Goal: Task Accomplishment & Management: Complete application form

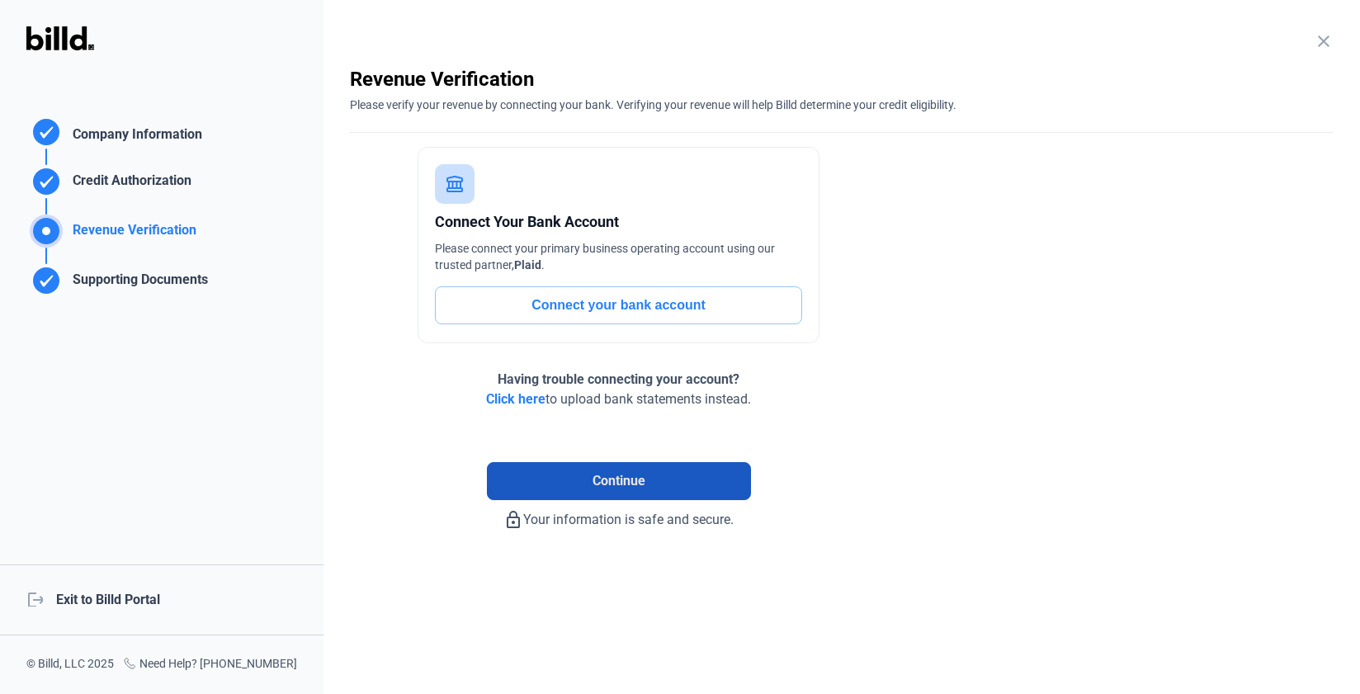
click at [614, 479] on span "Continue" at bounding box center [618, 481] width 53 height 20
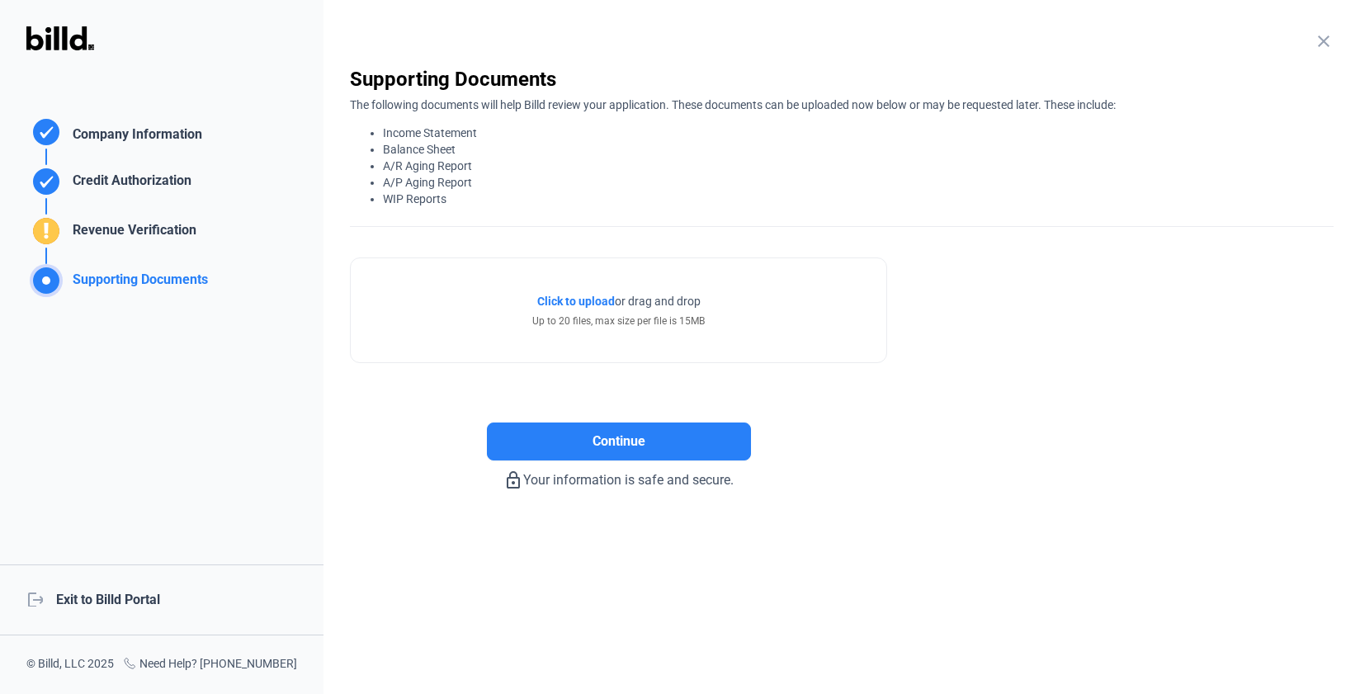
click at [118, 592] on div "logout Exit to Billd Portal" at bounding box center [161, 599] width 323 height 71
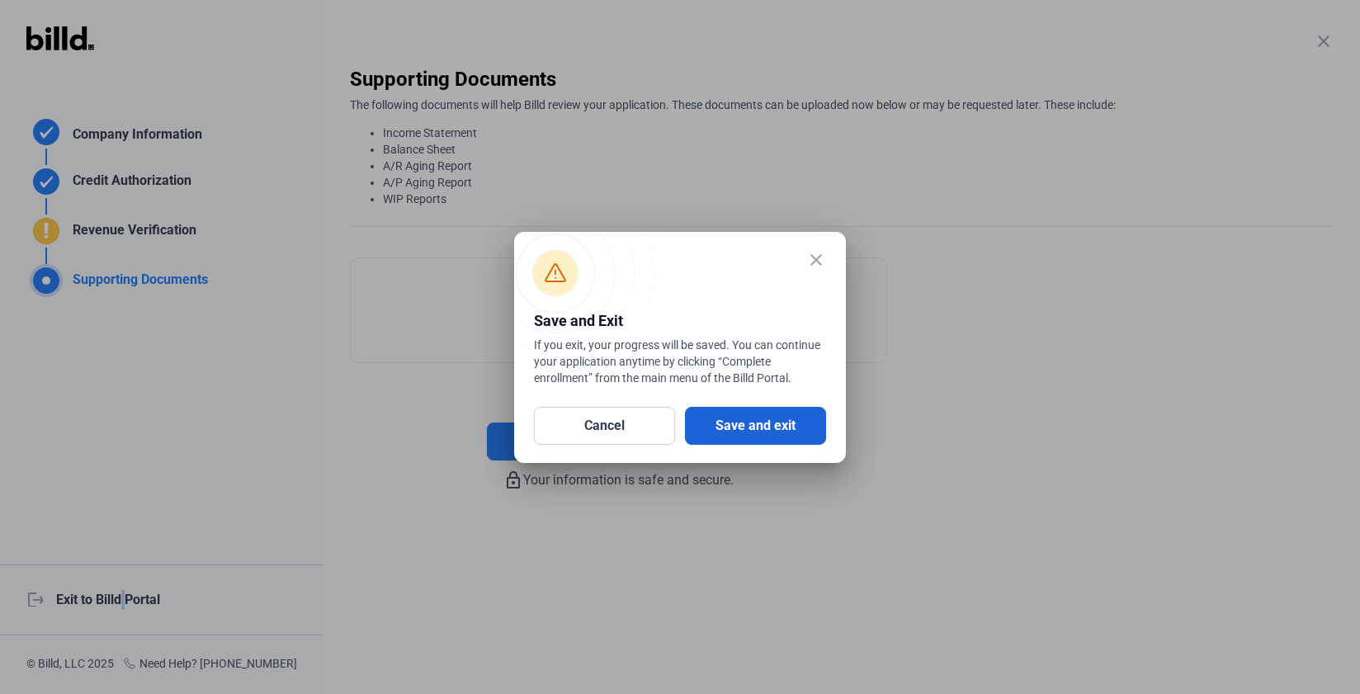
click at [747, 422] on button "Save and exit" at bounding box center [755, 426] width 141 height 38
